Goal: Task Accomplishment & Management: Manage account settings

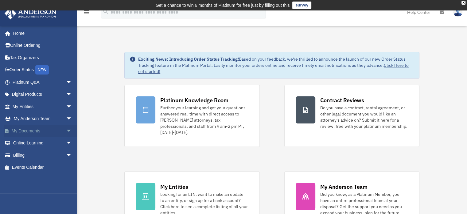
click at [66, 128] on span "arrow_drop_down" at bounding box center [72, 130] width 12 height 13
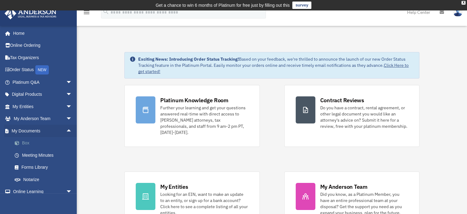
click at [24, 142] on link "Box" at bounding box center [45, 143] width 73 height 12
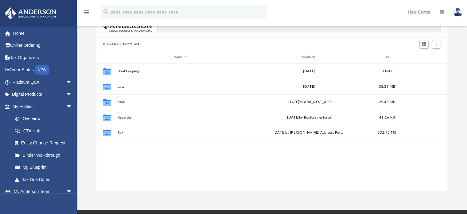
scroll to position [62, 0]
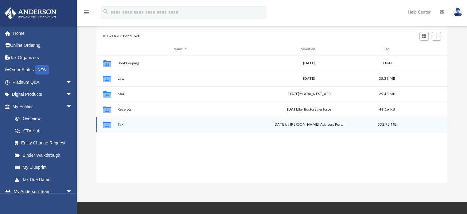
click at [121, 125] on button "Tax" at bounding box center [180, 125] width 126 height 4
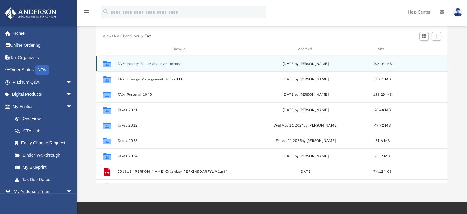
scroll to position [134, 0]
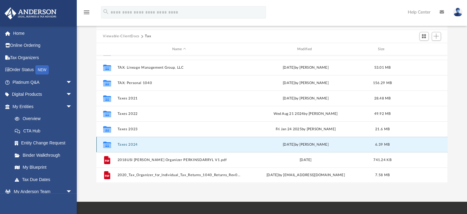
click at [125, 145] on button "Taxes 2024" at bounding box center [179, 144] width 124 height 4
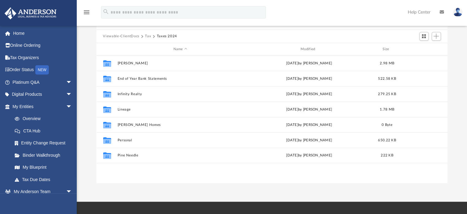
scroll to position [0, 0]
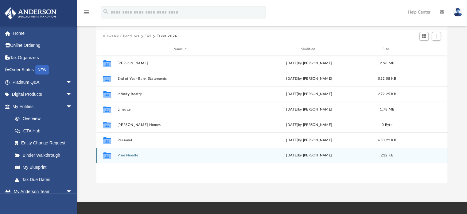
click at [125, 155] on button "Pine Needle" at bounding box center [180, 155] width 126 height 4
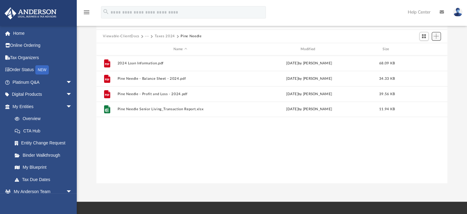
click at [435, 39] on button "Add" at bounding box center [436, 36] width 9 height 9
click at [424, 49] on li "Upload" at bounding box center [428, 48] width 20 height 6
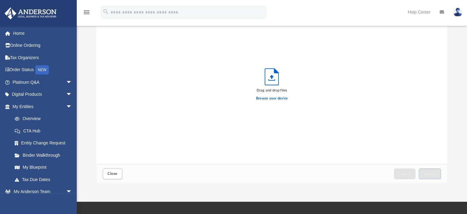
scroll to position [151, 347]
click at [278, 100] on label "Browse your device" at bounding box center [272, 99] width 32 height 6
click at [0, 0] on input "Browse your device" at bounding box center [0, 0] width 0 height 0
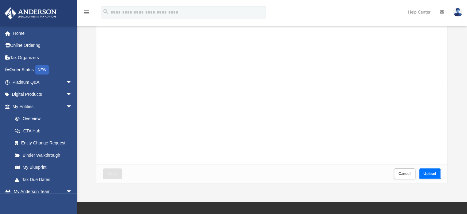
click at [428, 172] on span "Upload" at bounding box center [430, 173] width 13 height 4
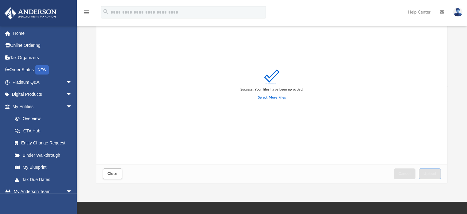
scroll to position [0, 0]
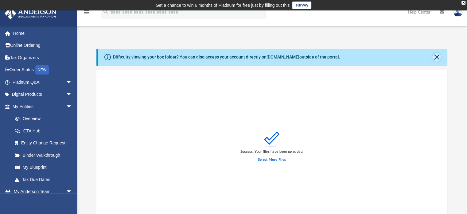
click at [435, 58] on button "Close" at bounding box center [437, 57] width 9 height 9
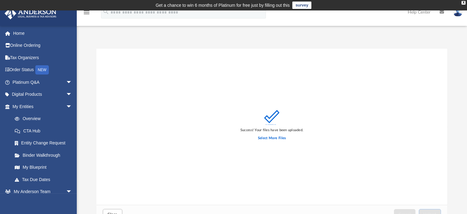
click at [86, 13] on icon "menu" at bounding box center [86, 12] width 7 height 7
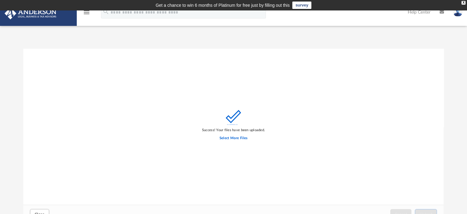
click at [86, 13] on icon "menu" at bounding box center [86, 12] width 7 height 7
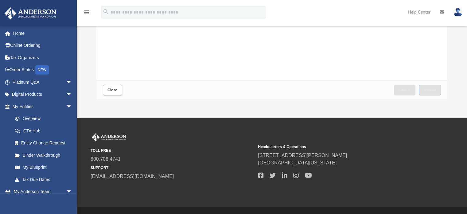
scroll to position [124, 0]
click at [117, 91] on span "Close" at bounding box center [113, 90] width 10 height 4
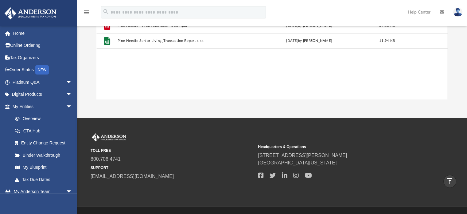
scroll to position [0, 0]
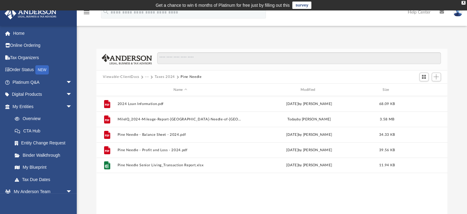
click at [160, 76] on button "Taxes 2024" at bounding box center [165, 77] width 21 height 6
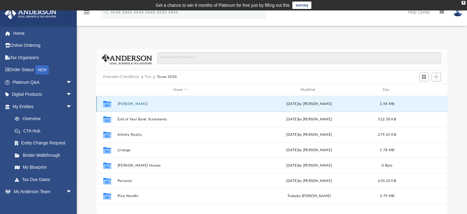
click at [125, 105] on button "DM Perks" at bounding box center [180, 104] width 126 height 4
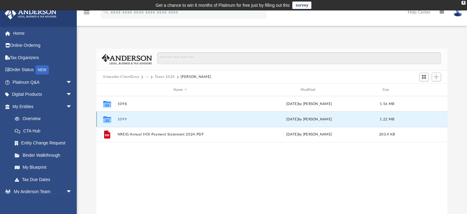
click at [120, 118] on button "1099" at bounding box center [180, 119] width 126 height 4
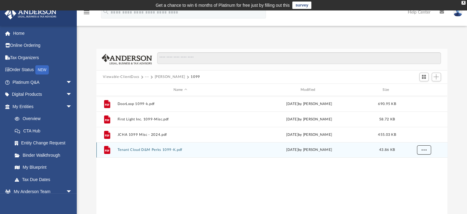
click at [420, 150] on button "More options" at bounding box center [424, 149] width 14 height 9
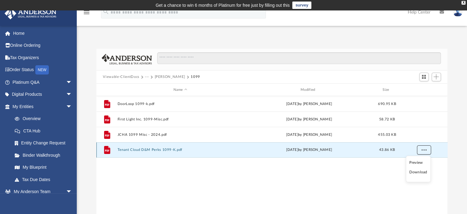
click at [420, 150] on button "More options" at bounding box center [424, 149] width 14 height 9
click at [439, 78] on span "Add" at bounding box center [436, 76] width 5 height 5
click at [426, 89] on li "Upload" at bounding box center [428, 89] width 20 height 6
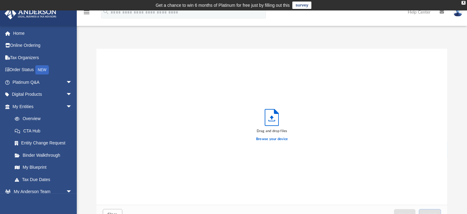
scroll to position [151, 347]
click at [270, 139] on label "Browse your device" at bounding box center [272, 139] width 32 height 6
click at [0, 0] on input "Browse your device" at bounding box center [0, 0] width 0 height 0
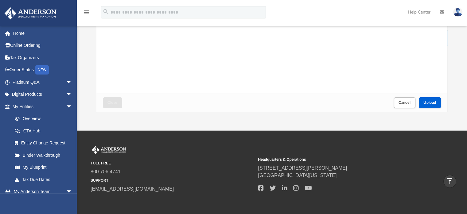
scroll to position [138, 0]
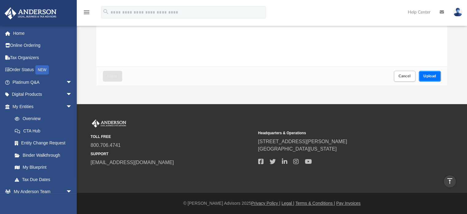
click at [428, 75] on span "Upload" at bounding box center [430, 76] width 13 height 4
click at [118, 76] on button "Close" at bounding box center [112, 76] width 19 height 11
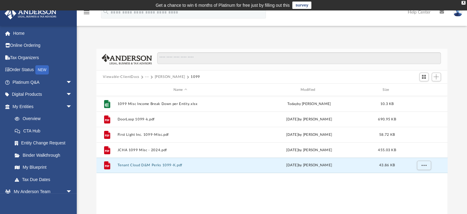
click at [146, 76] on button "···" at bounding box center [147, 77] width 4 height 6
click at [131, 75] on button "Viewable-ClientDocs" at bounding box center [121, 77] width 36 height 6
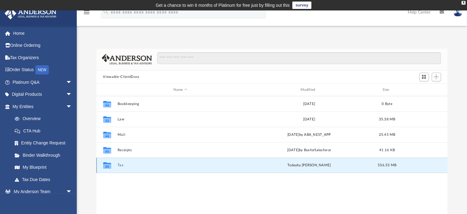
click at [120, 164] on button "Tax" at bounding box center [180, 165] width 126 height 4
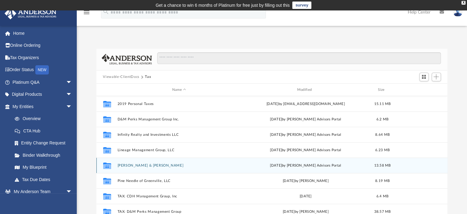
scroll to position [134, 0]
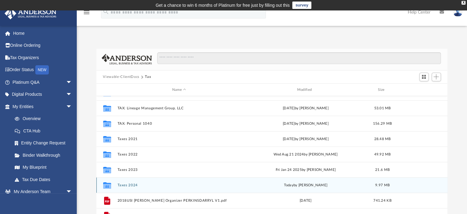
click at [123, 187] on button "Taxes 2024" at bounding box center [179, 185] width 124 height 4
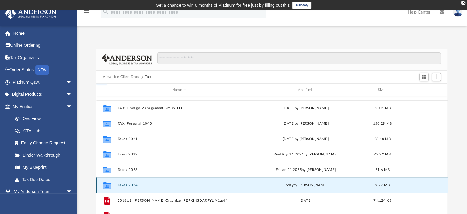
scroll to position [0, 0]
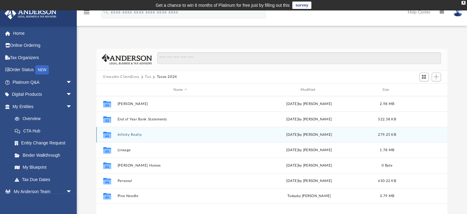
click at [128, 132] on button "Infinity Realty" at bounding box center [180, 134] width 126 height 4
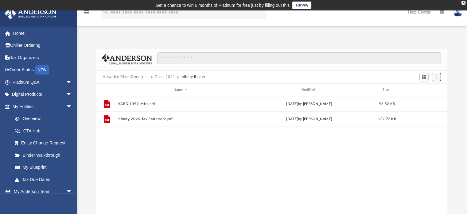
click at [438, 77] on span "Add" at bounding box center [436, 76] width 5 height 5
click at [426, 89] on li "Upload" at bounding box center [428, 89] width 20 height 6
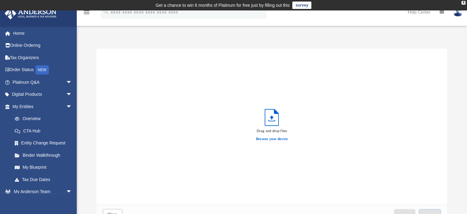
scroll to position [151, 347]
click at [267, 139] on label "Browse your device" at bounding box center [272, 139] width 32 height 6
click at [0, 0] on input "Browse your device" at bounding box center [0, 0] width 0 height 0
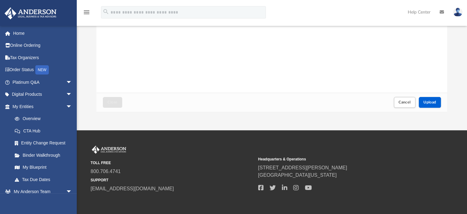
scroll to position [119, 0]
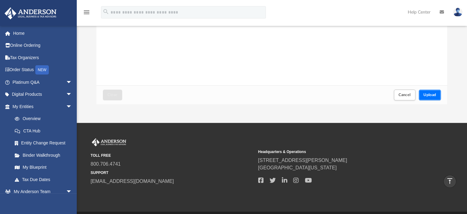
click at [435, 91] on button "Upload" at bounding box center [430, 94] width 22 height 11
click at [112, 96] on span "Close" at bounding box center [113, 95] width 10 height 4
